Goal: Task Accomplishment & Management: Manage account settings

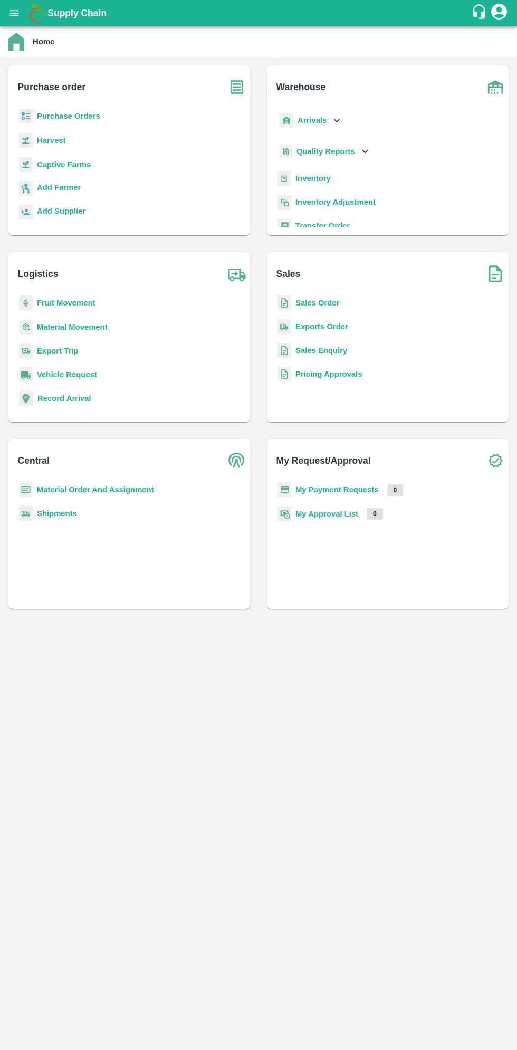
click at [15, 19] on icon "open drawer" at bounding box center [14, 13] width 12 height 12
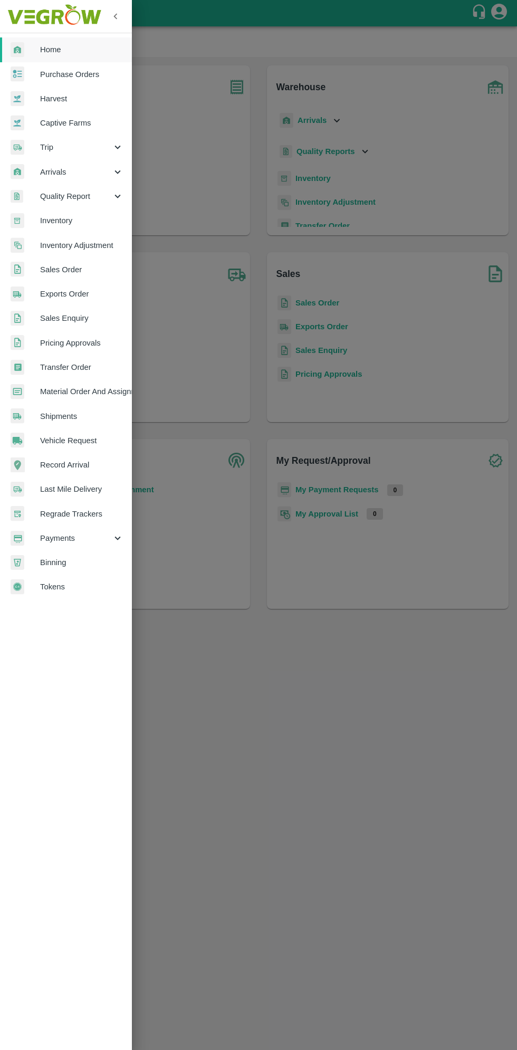
click at [53, 174] on span "Arrivals" at bounding box center [76, 172] width 72 height 12
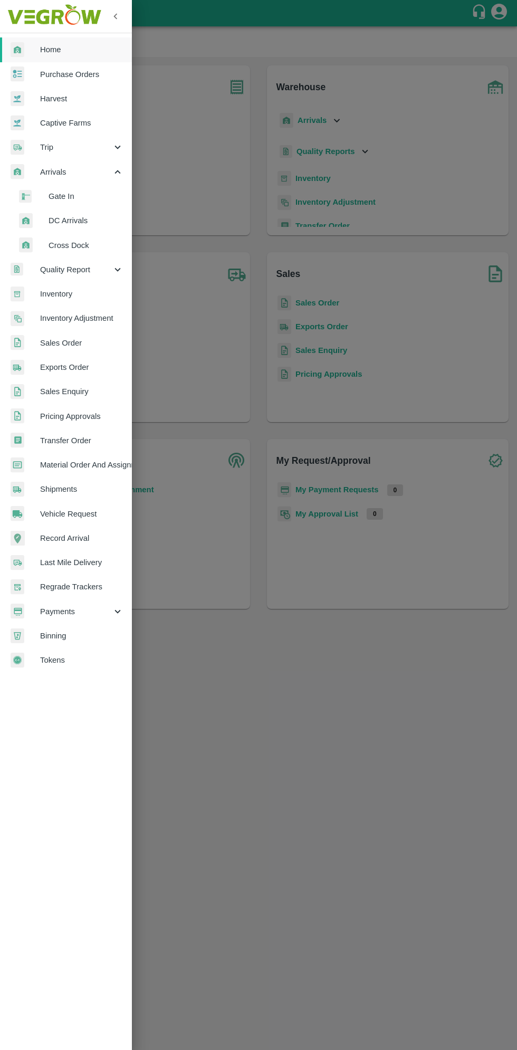
click at [68, 223] on span "DC Arrivals" at bounding box center [86, 221] width 75 height 12
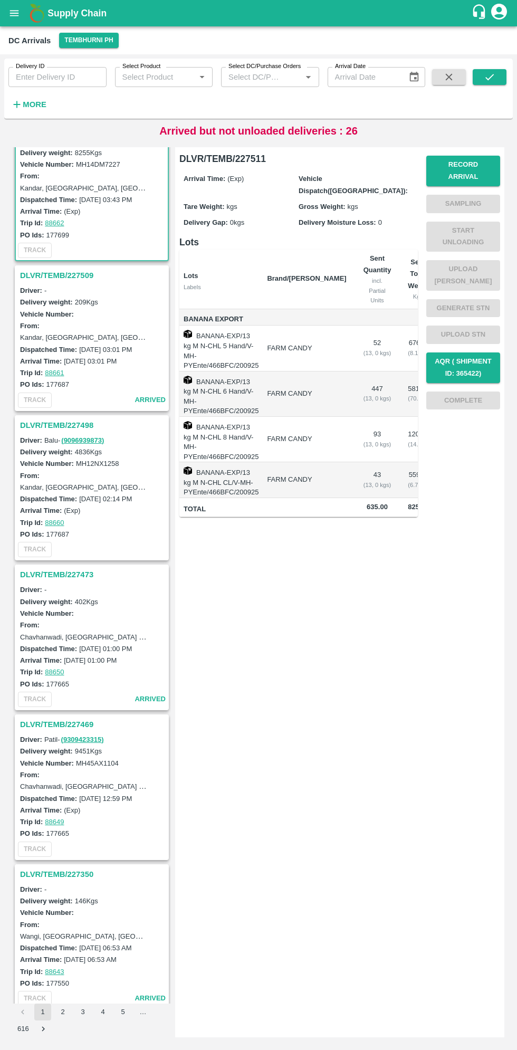
scroll to position [34, 0]
click at [55, 428] on h3 "DLVR/TEMB/227498" at bounding box center [93, 427] width 147 height 14
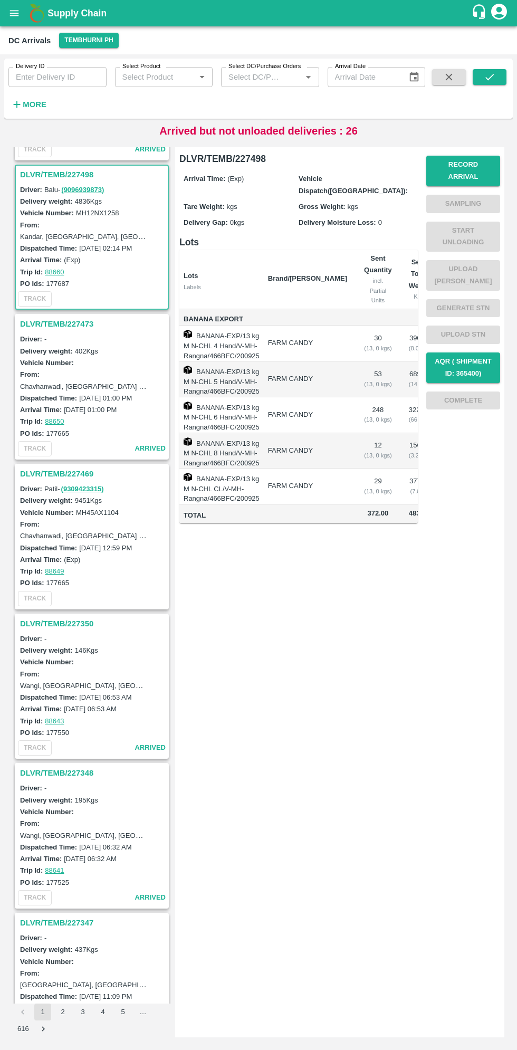
scroll to position [302, 0]
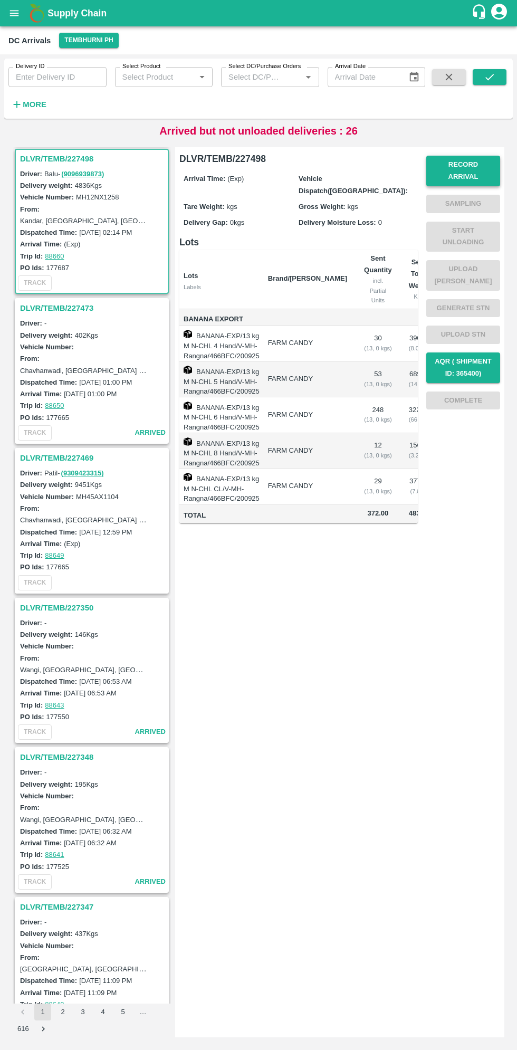
click at [465, 170] on button "Record Arrival" at bounding box center [463, 171] width 74 height 31
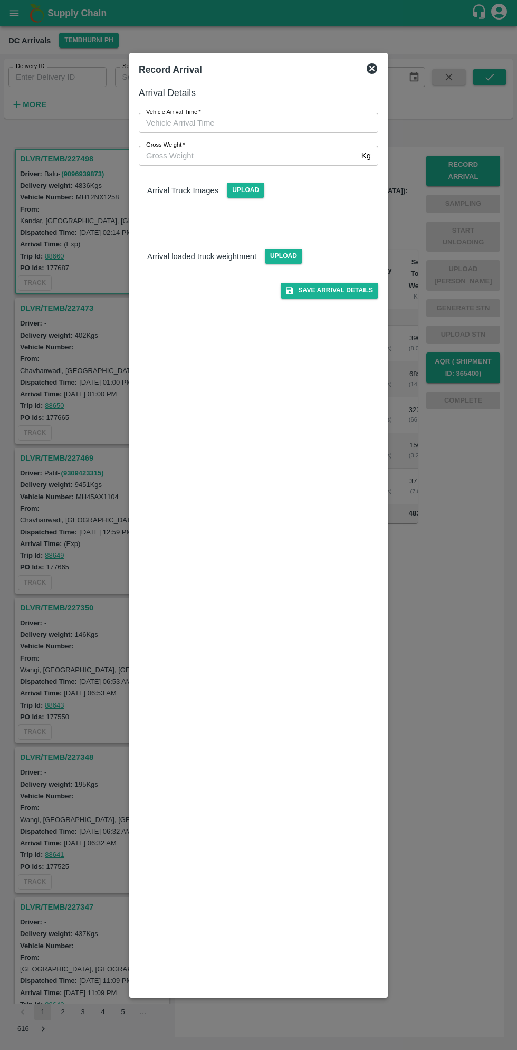
click at [206, 121] on input "Vehicle Arrival Time   *" at bounding box center [255, 123] width 232 height 20
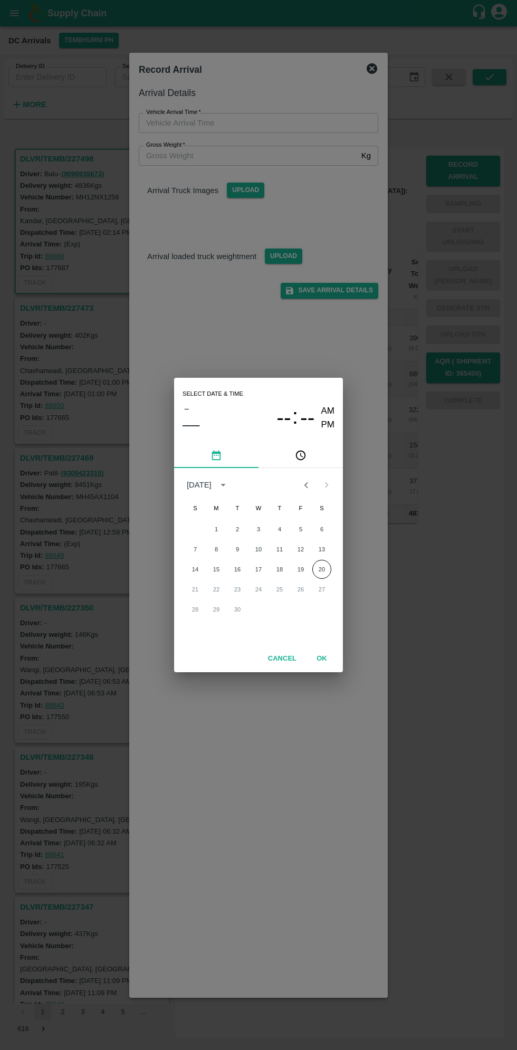
click at [323, 454] on button "pick time" at bounding box center [301, 455] width 84 height 25
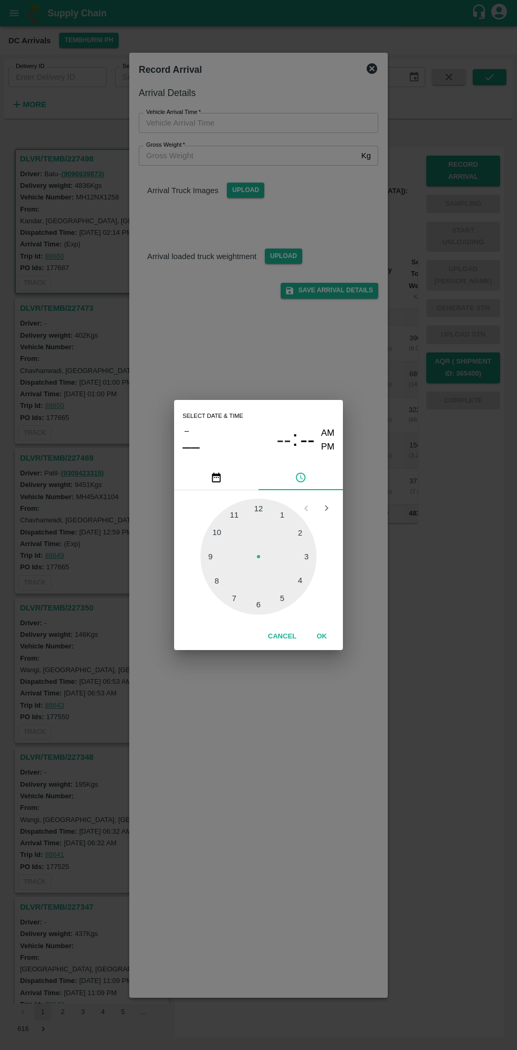
click at [310, 559] on div at bounding box center [258, 557] width 116 height 116
click at [231, 578] on div at bounding box center [258, 557] width 116 height 116
click at [222, 581] on div at bounding box center [258, 557] width 116 height 116
click at [216, 573] on div at bounding box center [258, 557] width 116 height 116
click at [224, 576] on div at bounding box center [258, 557] width 116 height 116
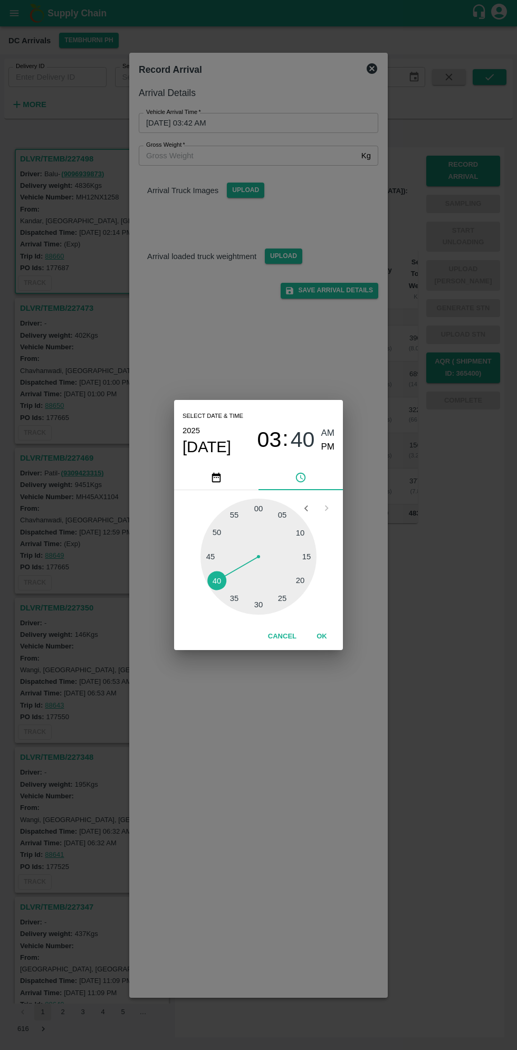
type input "[DATE] 03:40 AM"
click at [319, 641] on button "OK" at bounding box center [322, 636] width 34 height 18
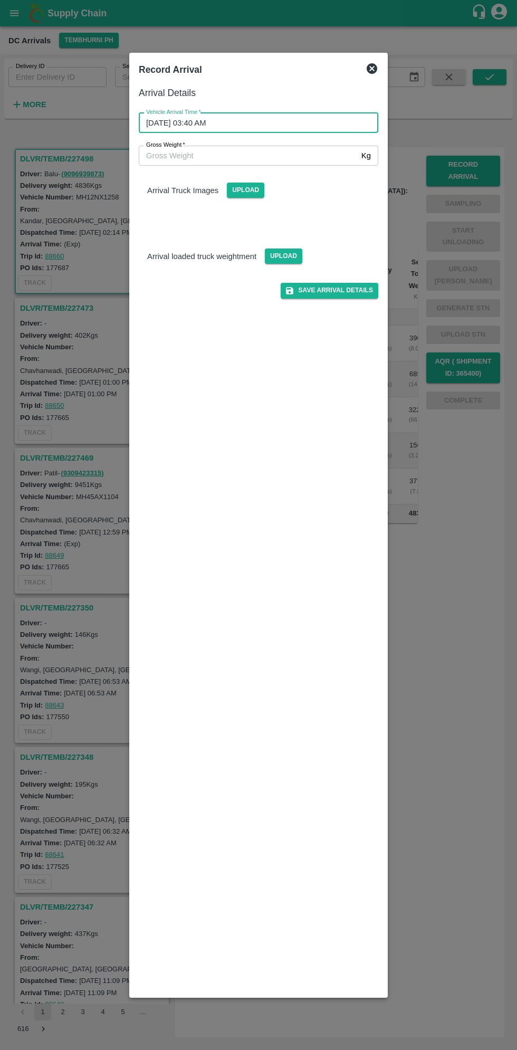
click at [174, 155] on input "Gross Weight   *" at bounding box center [248, 156] width 218 height 20
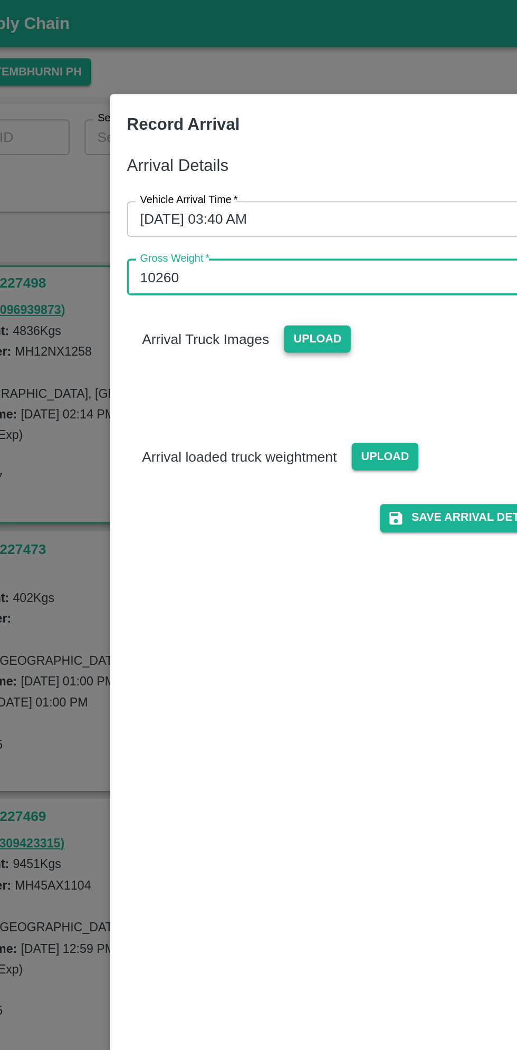
type input "10260"
click at [247, 197] on span "Upload" at bounding box center [245, 190] width 37 height 15
click at [0, 0] on input "Upload" at bounding box center [0, 0] width 0 height 0
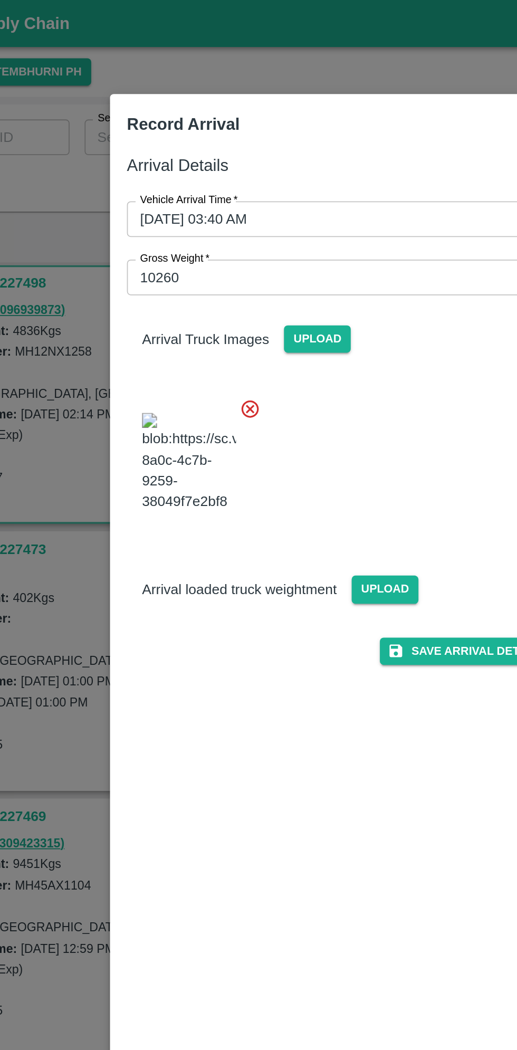
click at [212, 232] on icon at bounding box center [208, 230] width 12 height 12
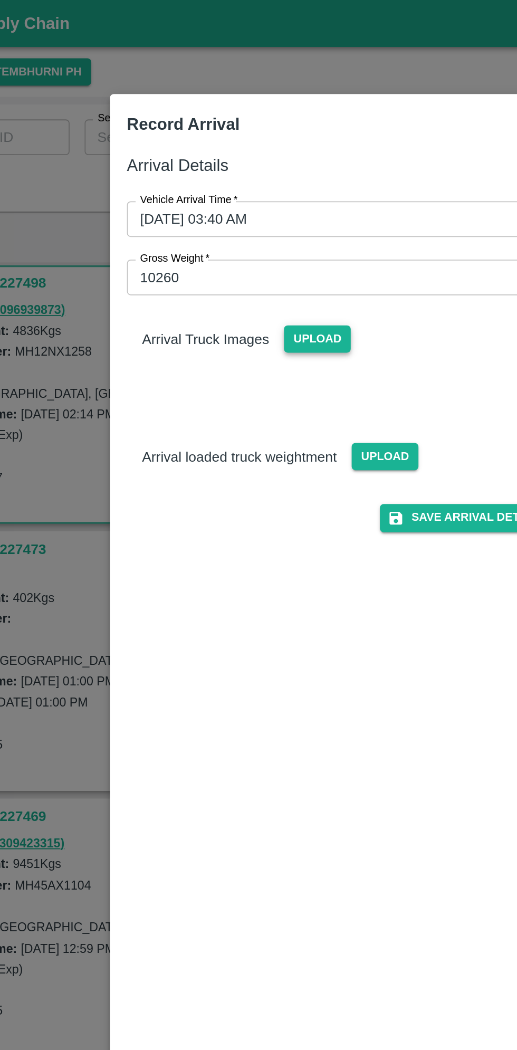
click at [246, 192] on span "Upload" at bounding box center [245, 190] width 37 height 15
click at [0, 0] on input "Upload" at bounding box center [0, 0] width 0 height 0
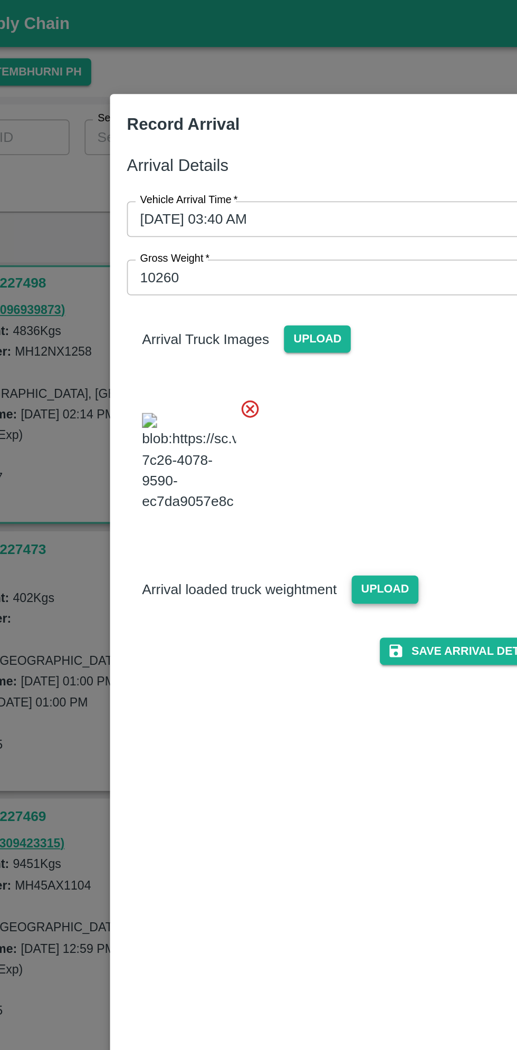
click at [279, 338] on span "Upload" at bounding box center [283, 330] width 37 height 15
click at [0, 0] on input "Upload" at bounding box center [0, 0] width 0 height 0
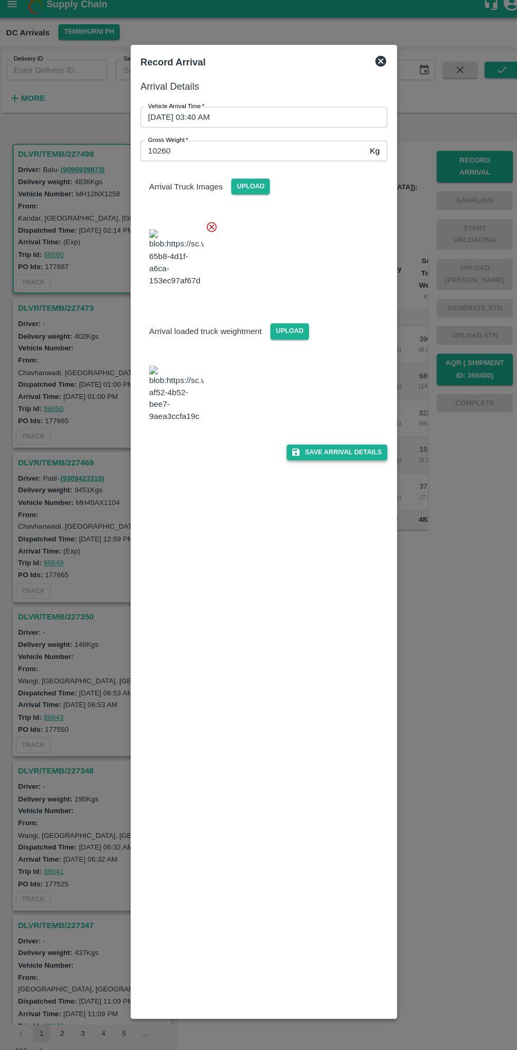
click at [341, 456] on button "Save Arrival Details" at bounding box center [330, 448] width 98 height 15
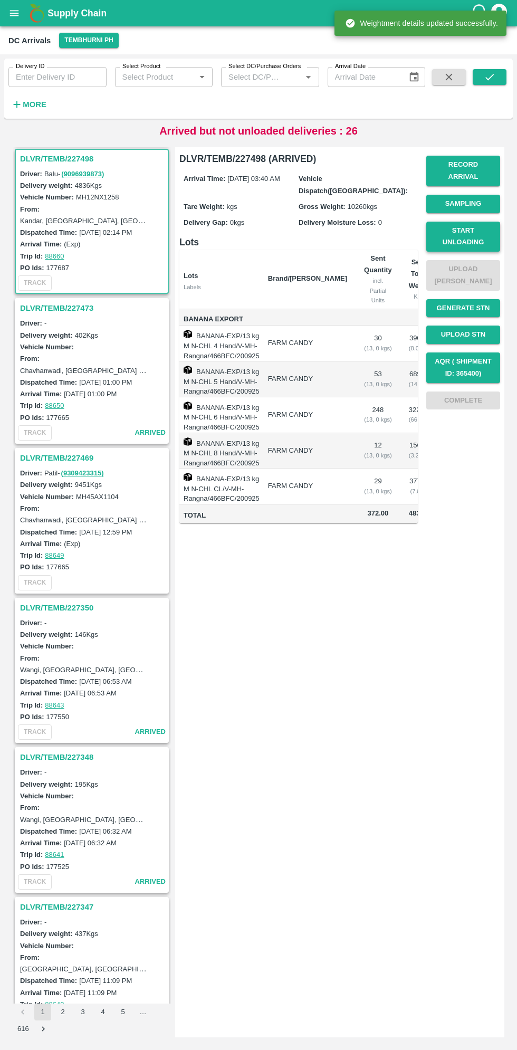
click at [479, 233] on button "Start Unloading" at bounding box center [463, 237] width 74 height 31
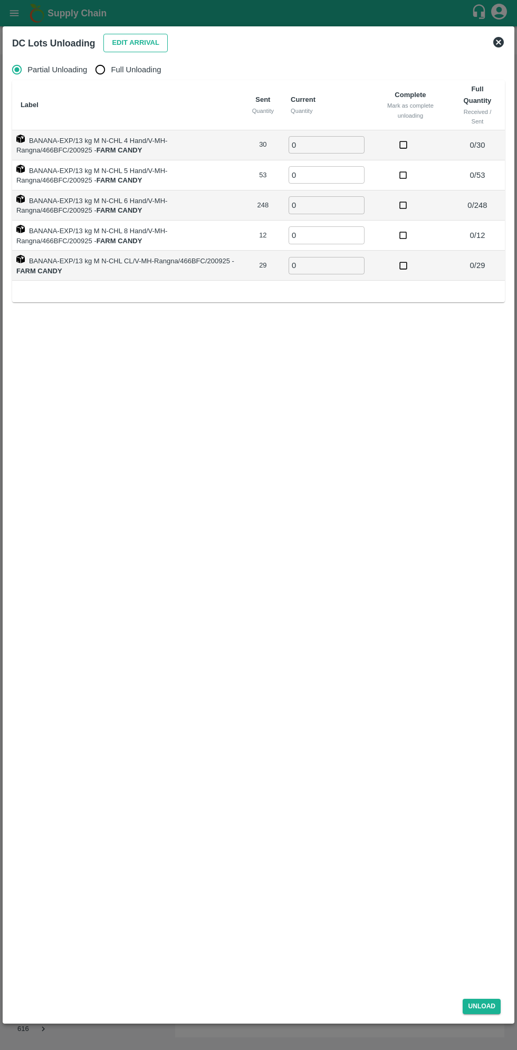
click at [127, 46] on button "Edit Arrival" at bounding box center [135, 43] width 64 height 18
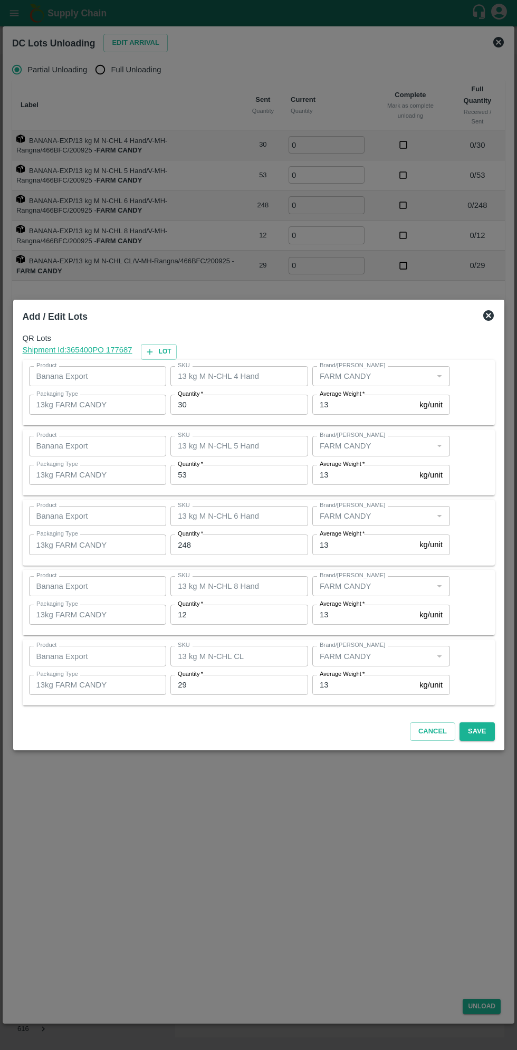
click at [232, 406] on input "30" at bounding box center [239, 405] width 138 height 20
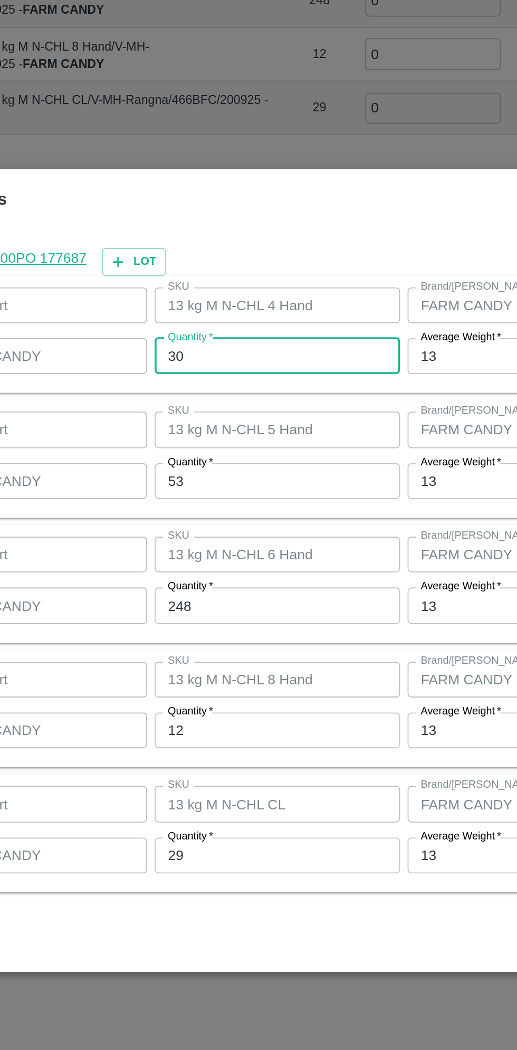
type input "3"
type input "31"
click at [221, 473] on input "53" at bounding box center [239, 475] width 138 height 20
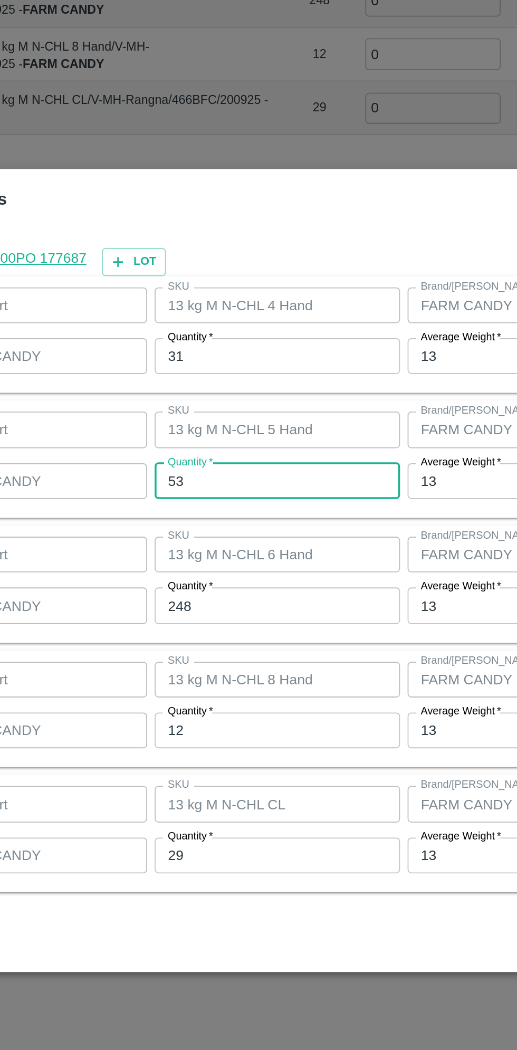
type input "5"
type input "49"
click at [218, 546] on input "248" at bounding box center [239, 544] width 138 height 20
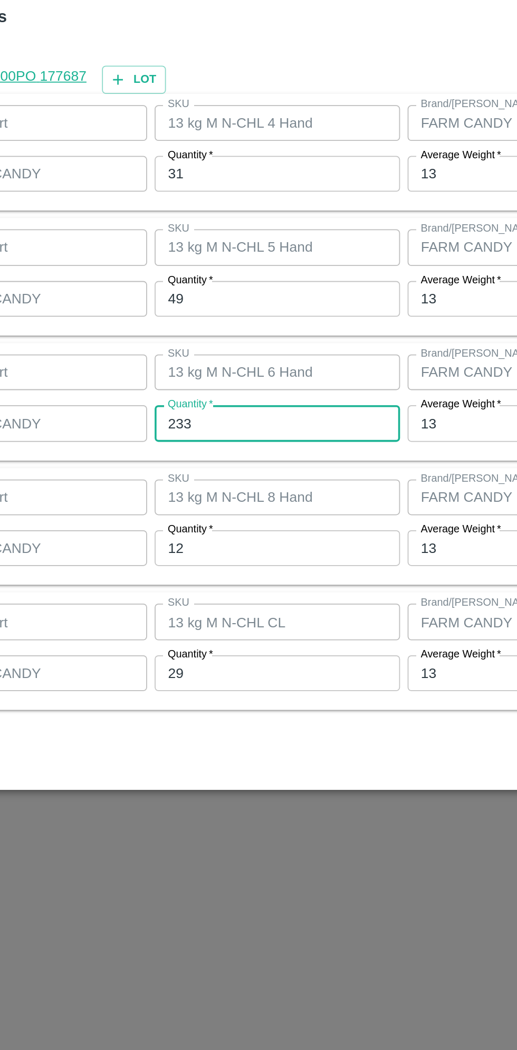
type input "233"
click at [218, 619] on input "12" at bounding box center [239, 615] width 138 height 20
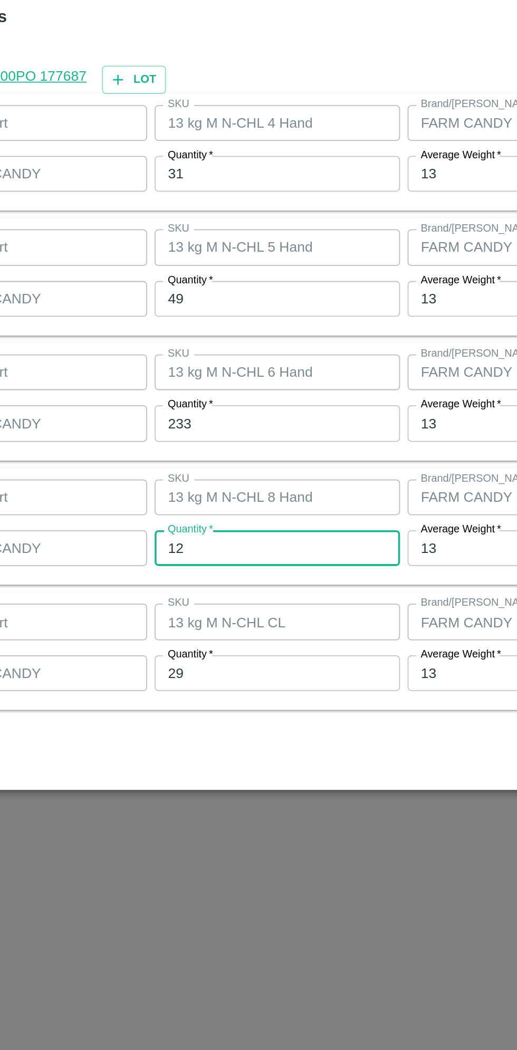
type input "1"
type input "26"
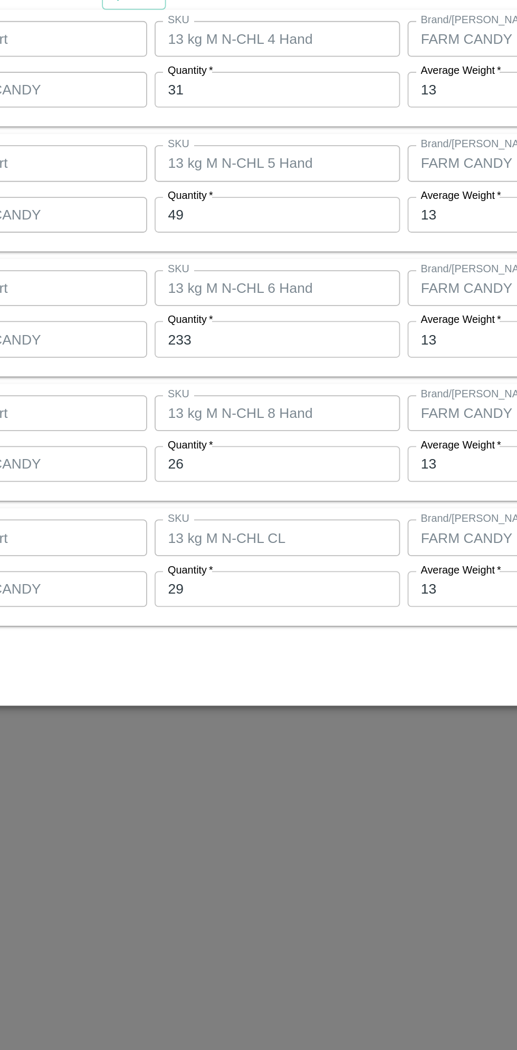
click at [225, 688] on input "29" at bounding box center [239, 685] width 138 height 20
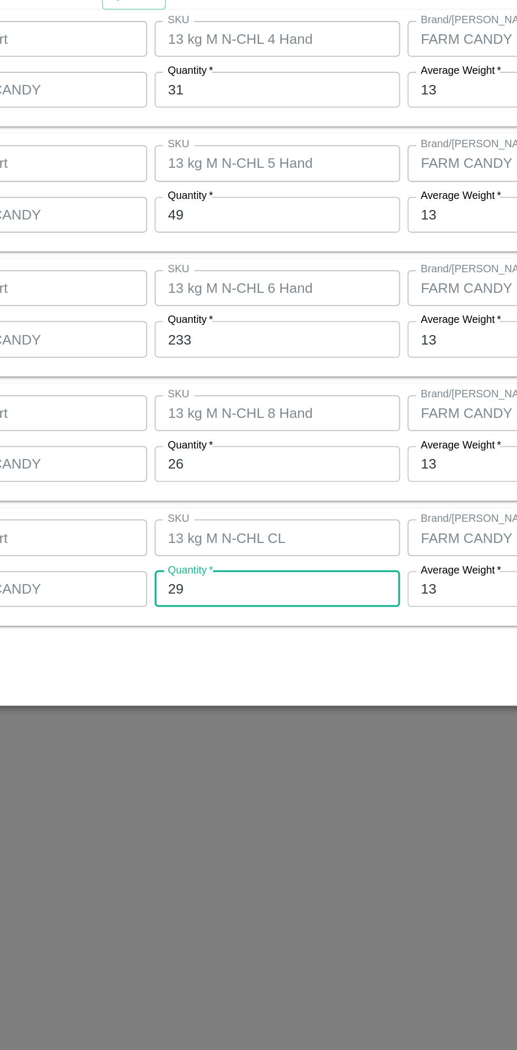
type input "2"
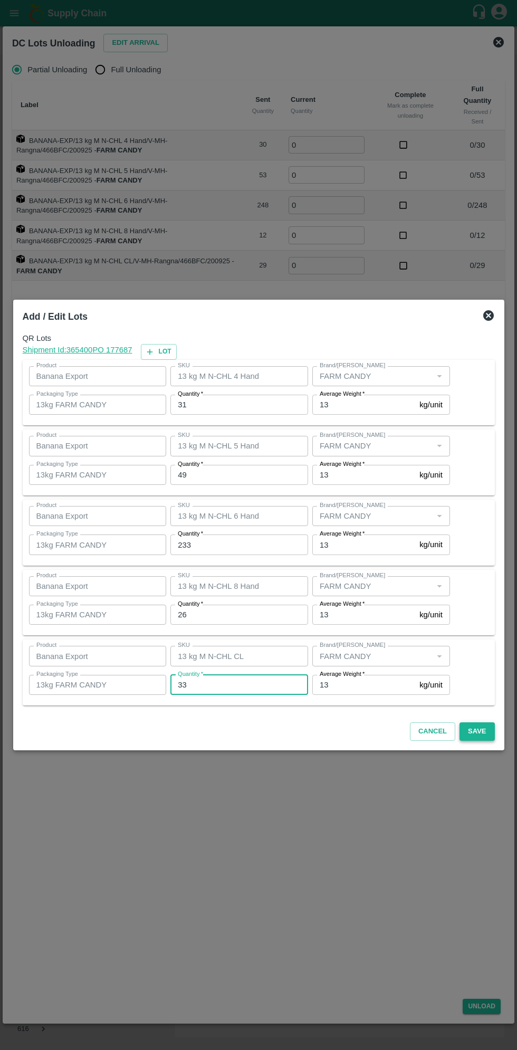
type input "33"
click at [477, 730] on button "Save" at bounding box center [477, 731] width 35 height 18
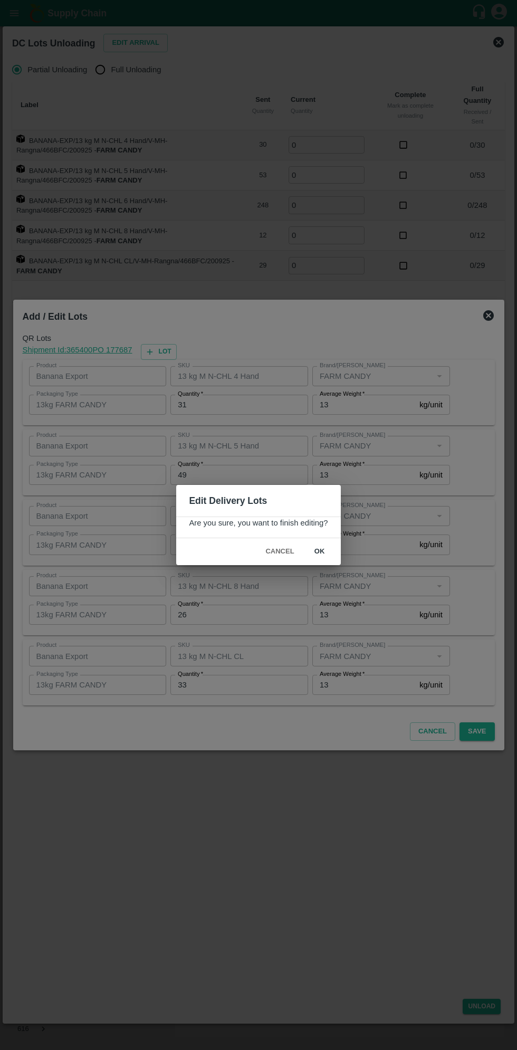
click at [319, 551] on button "ok" at bounding box center [320, 551] width 34 height 18
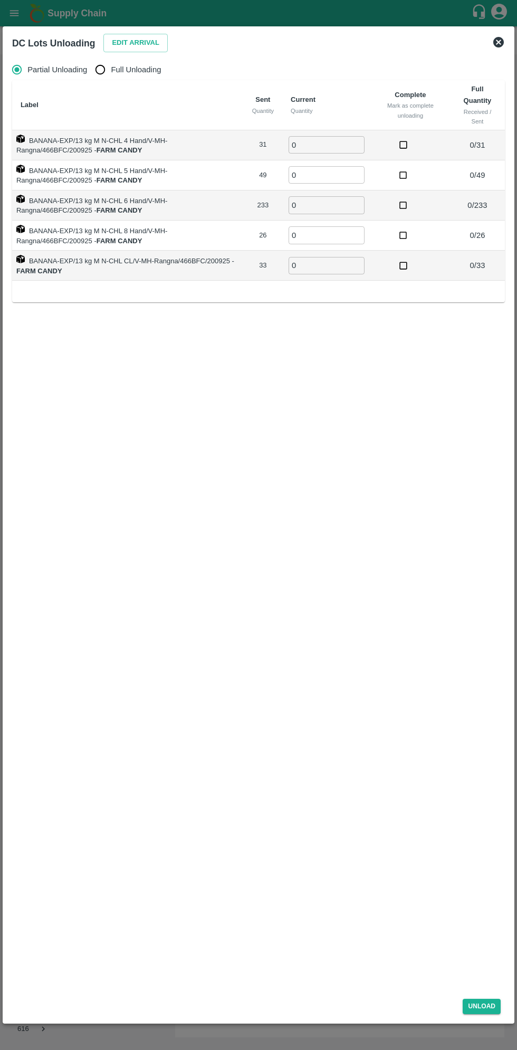
click at [107, 71] on input "Full Unloading" at bounding box center [100, 69] width 21 height 21
radio input "true"
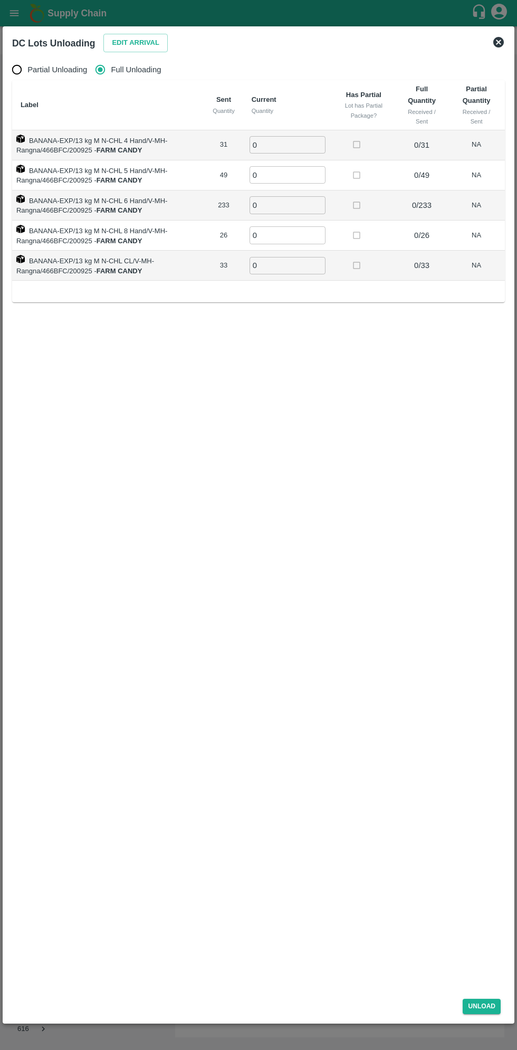
click at [289, 149] on input "0" at bounding box center [288, 144] width 76 height 17
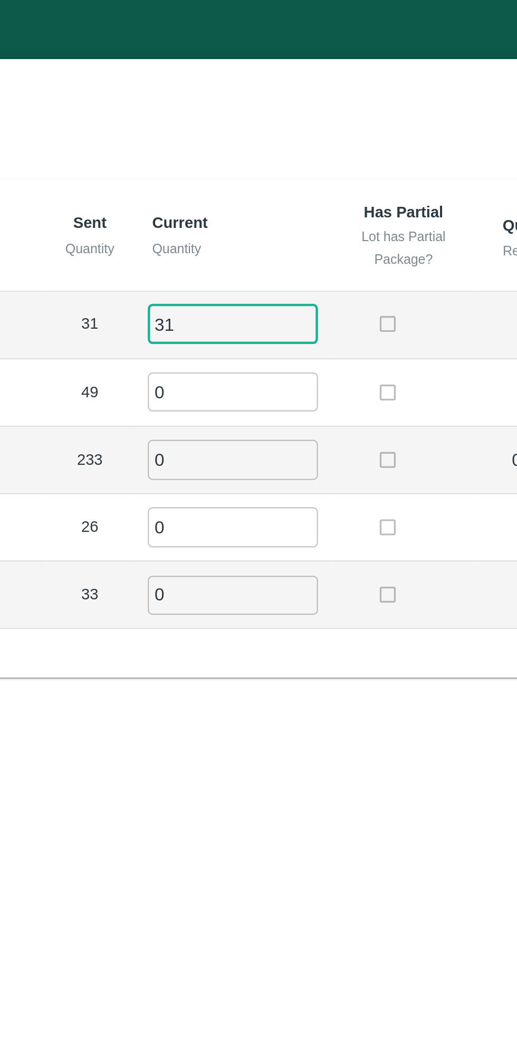
type input "31"
click at [291, 177] on input "0" at bounding box center [288, 174] width 76 height 17
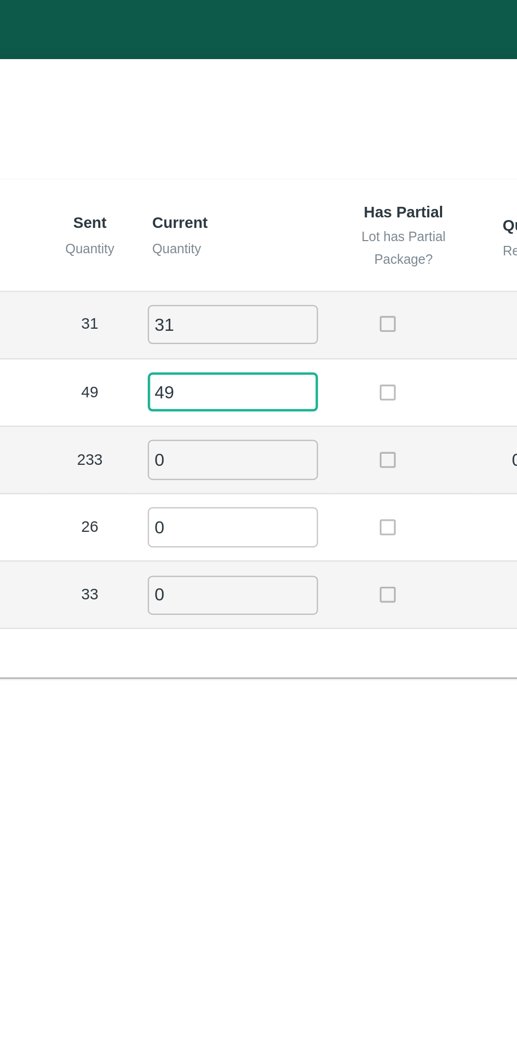
type input "49"
click at [290, 204] on input "0" at bounding box center [288, 204] width 76 height 17
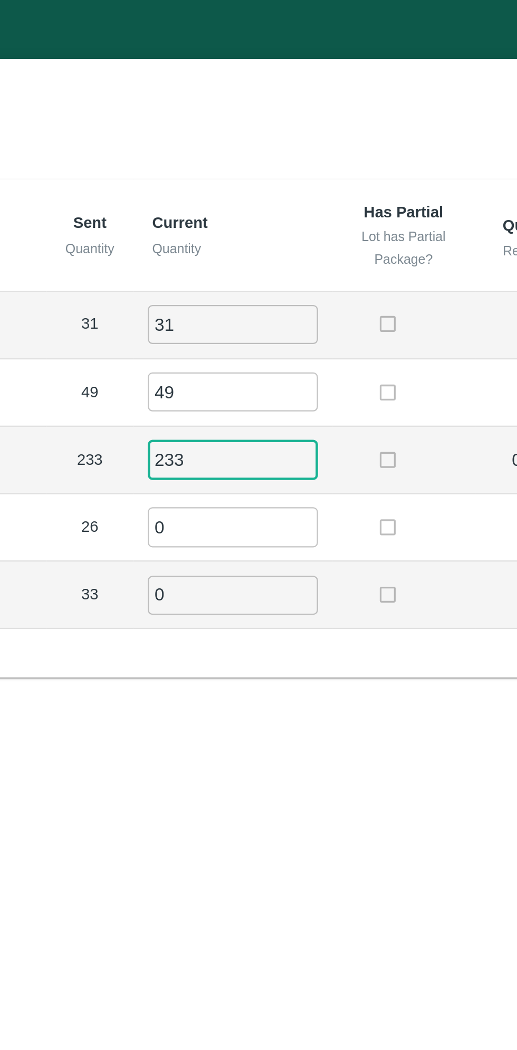
type input "233"
click at [290, 230] on input "0" at bounding box center [288, 234] width 76 height 17
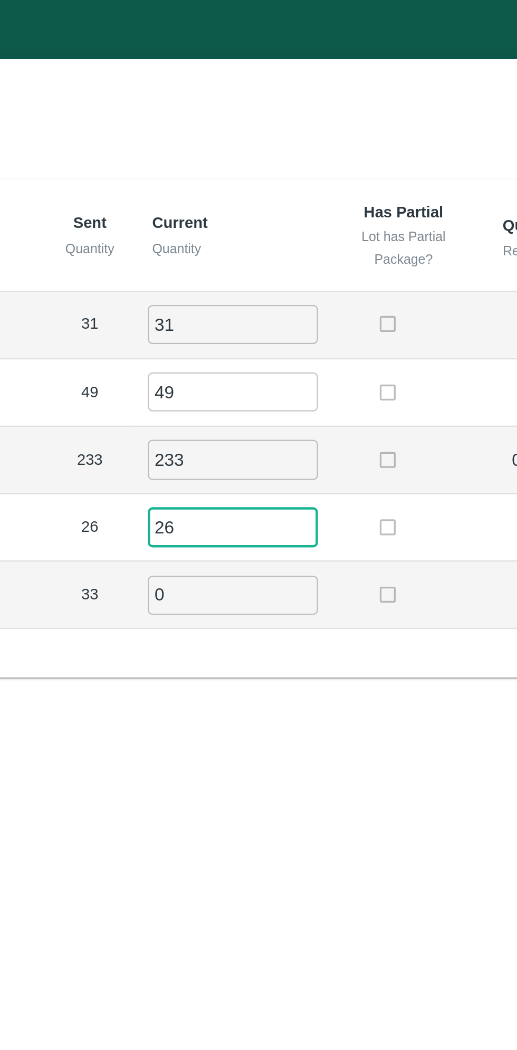
type input "26"
click at [294, 265] on input "0" at bounding box center [288, 265] width 76 height 17
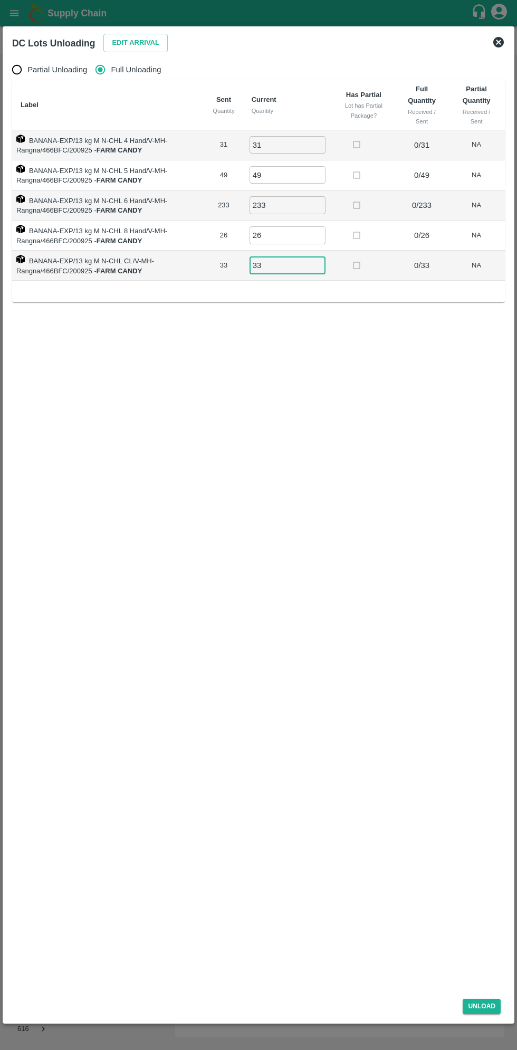
type input "33"
click at [503, 998] on div "Unload" at bounding box center [258, 1004] width 501 height 28
click at [467, 1015] on div "Unload" at bounding box center [258, 1004] width 501 height 28
click at [464, 1018] on div "Unload" at bounding box center [258, 1004] width 501 height 28
click at [483, 1003] on button "Unload" at bounding box center [482, 1006] width 38 height 15
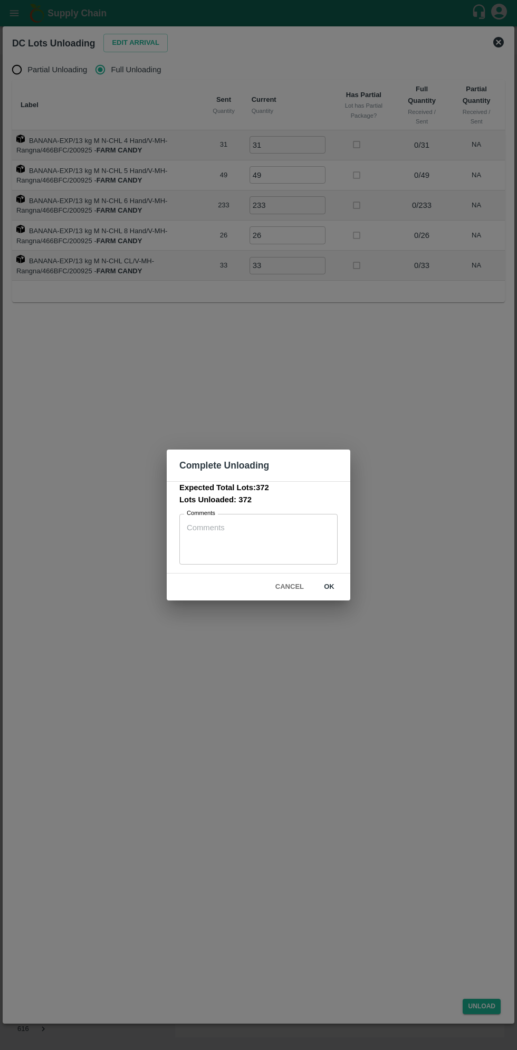
click at [329, 587] on button "ok" at bounding box center [329, 587] width 34 height 18
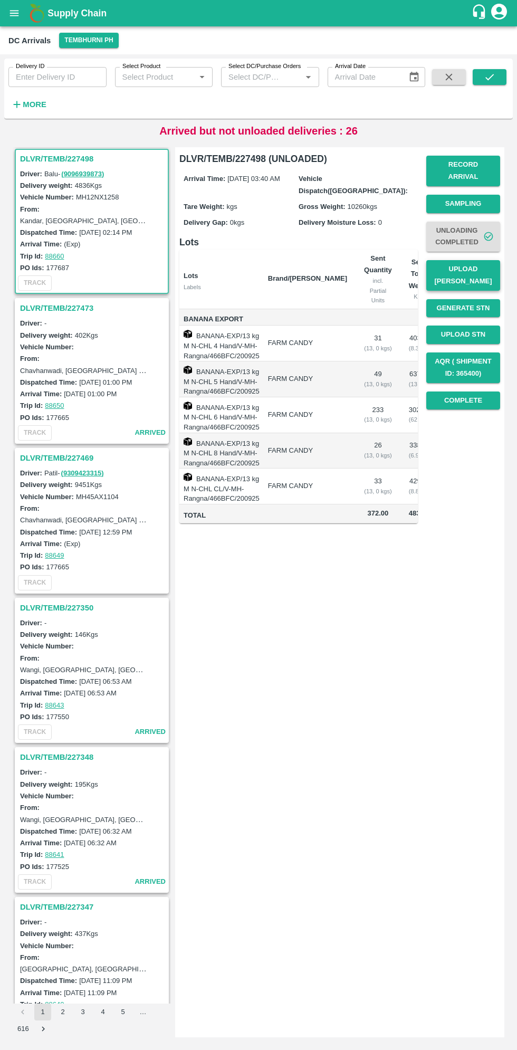
click at [473, 264] on button "Upload [PERSON_NAME]" at bounding box center [463, 275] width 74 height 31
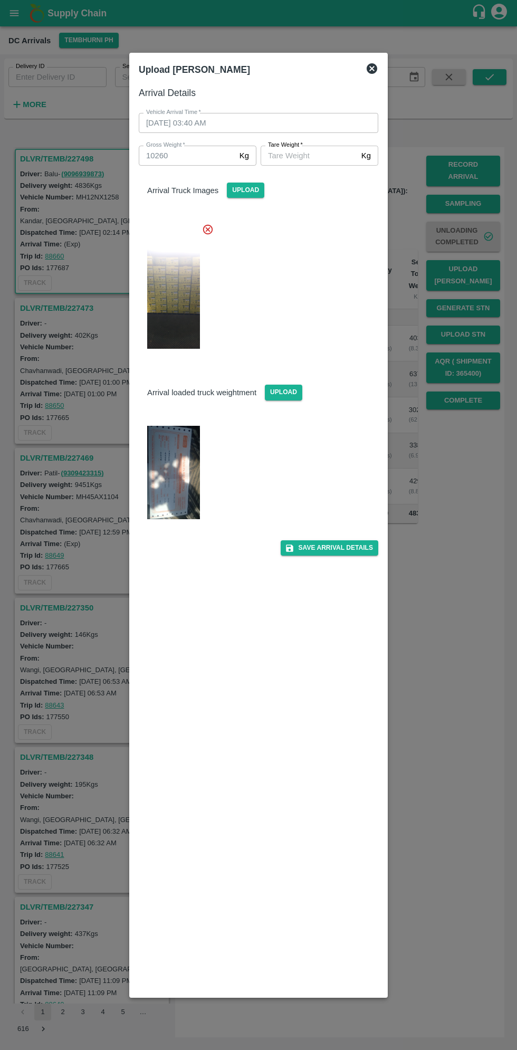
click at [176, 482] on img at bounding box center [173, 473] width 53 height 94
click at [315, 155] on input "[PERSON_NAME]   *" at bounding box center [309, 156] width 97 height 20
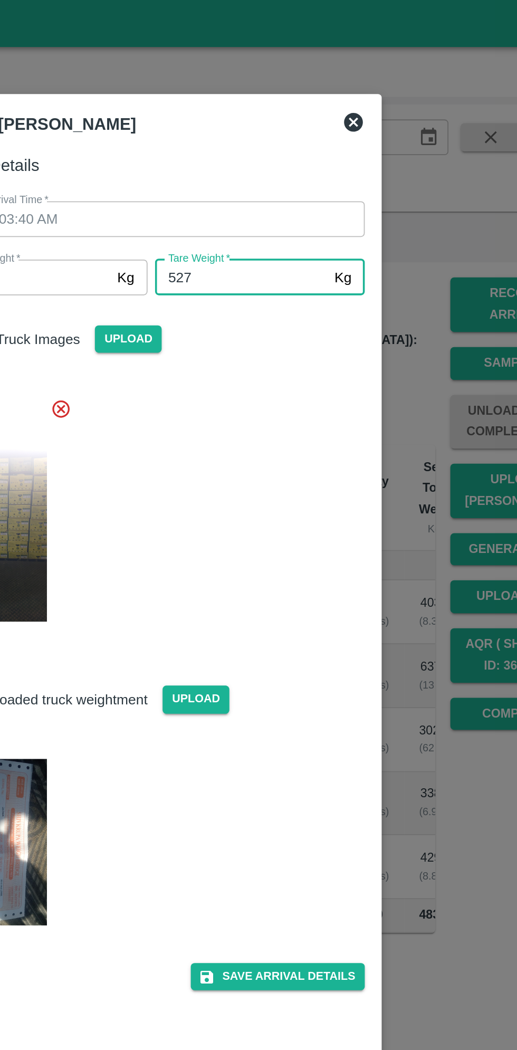
click at [301, 145] on span "*" at bounding box center [301, 144] width 4 height 6
click at [301, 146] on input "527" at bounding box center [309, 156] width 97 height 20
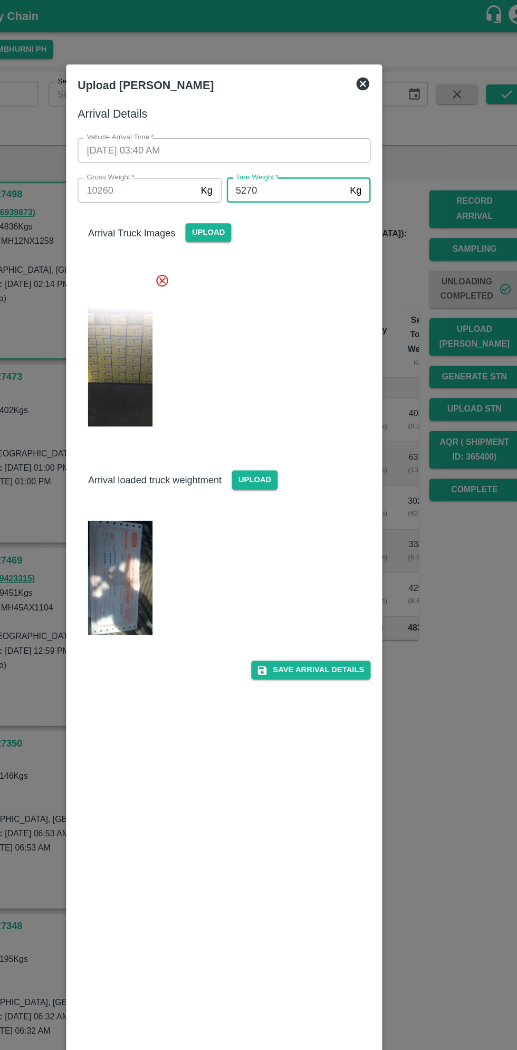
scroll to position [0, 0]
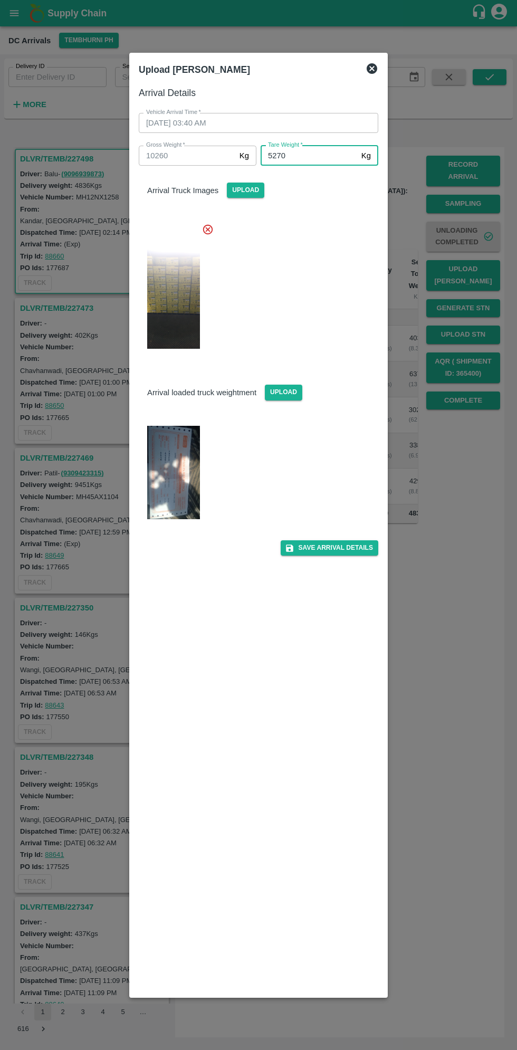
type input "5270"
click at [175, 470] on img at bounding box center [173, 473] width 53 height 94
click at [326, 548] on button "Save Arrival Details" at bounding box center [330, 547] width 98 height 15
